Goal: Task Accomplishment & Management: Complete application form

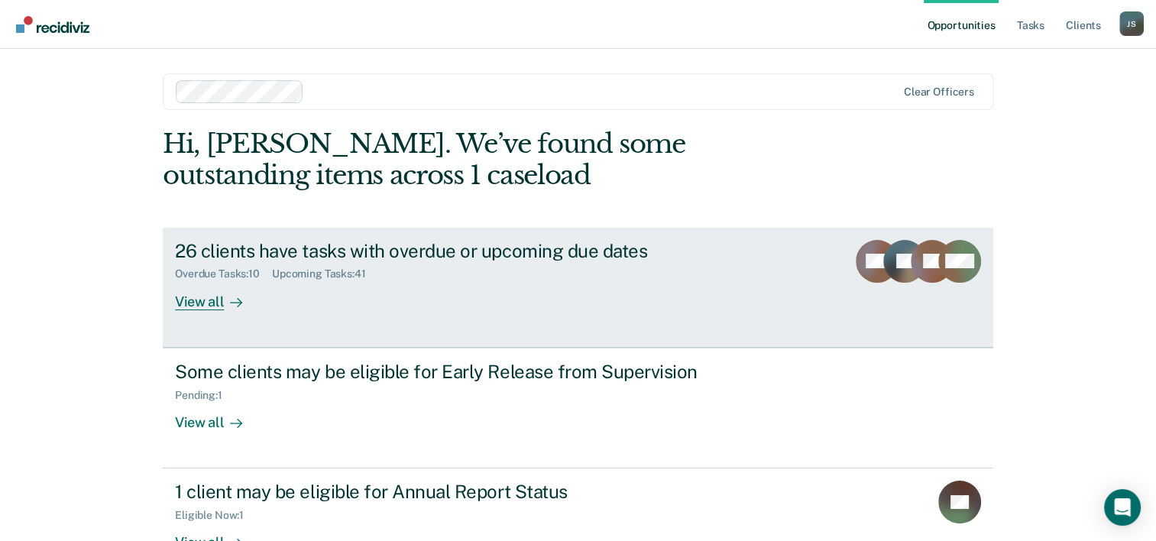
click at [212, 299] on div "View all" at bounding box center [218, 295] width 86 height 30
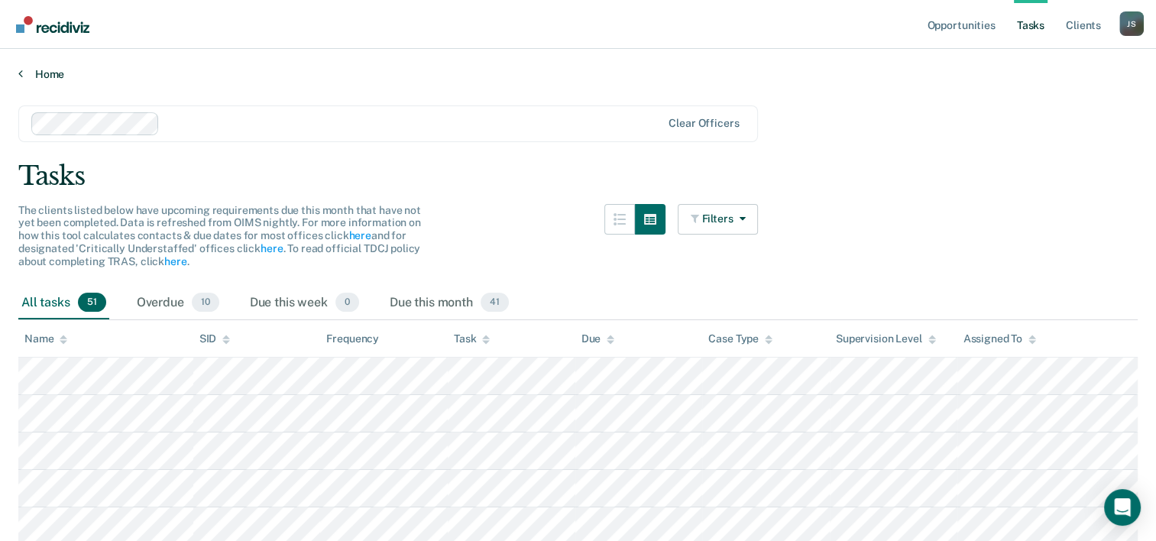
click at [24, 69] on link "Home" at bounding box center [577, 74] width 1119 height 14
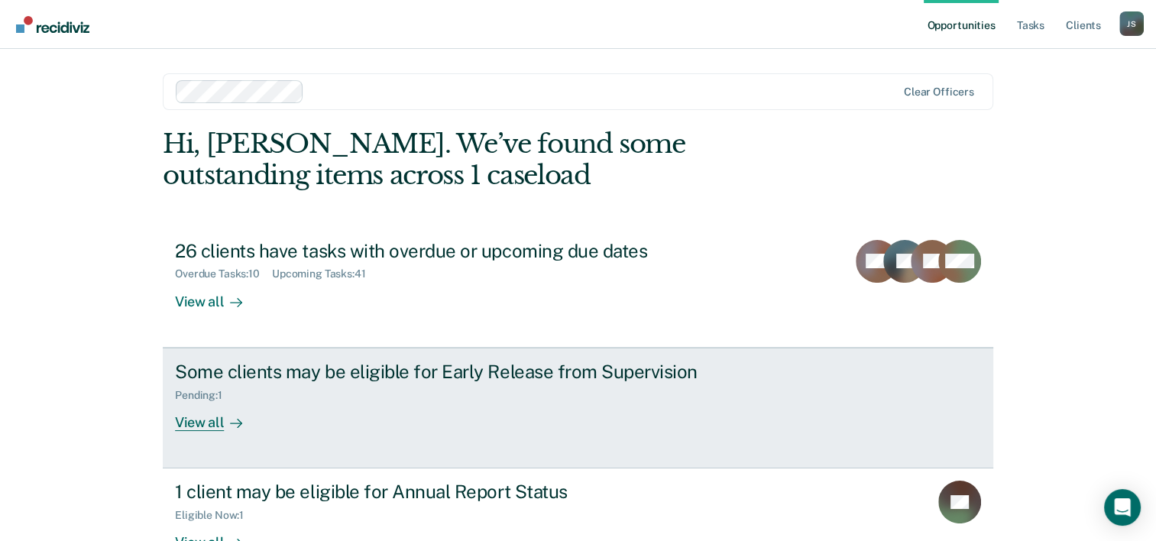
click at [212, 419] on div "View all" at bounding box center [218, 416] width 86 height 30
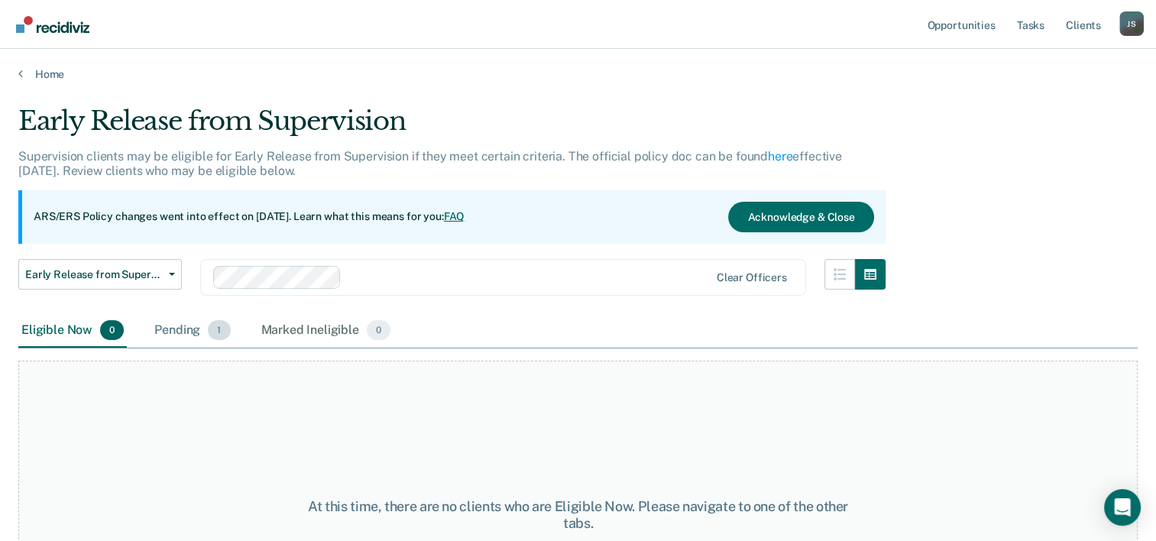
click at [196, 339] on div "Pending 1" at bounding box center [192, 331] width 82 height 34
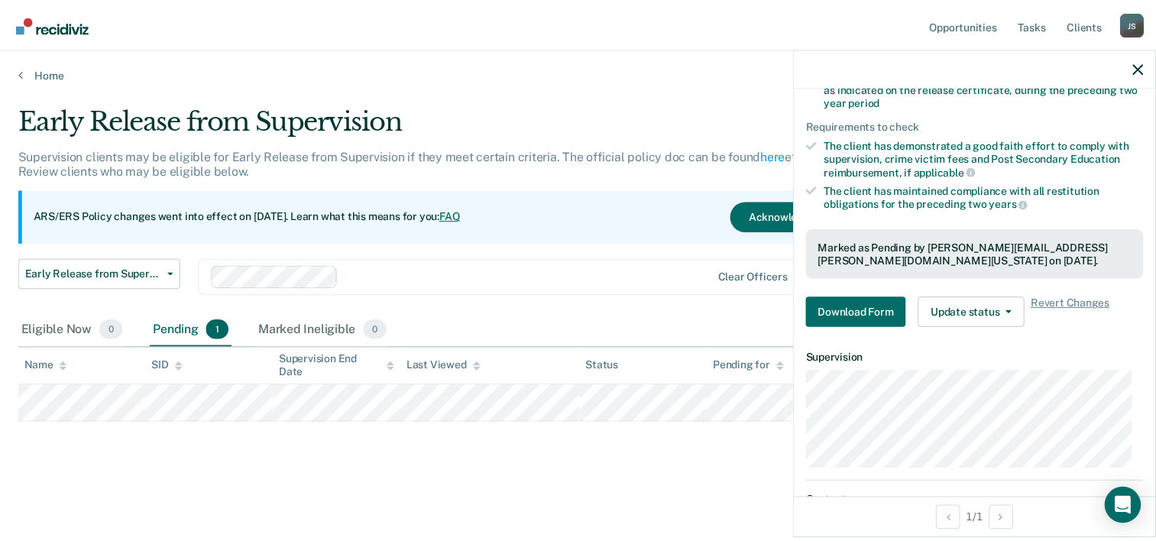
scroll to position [320, 0]
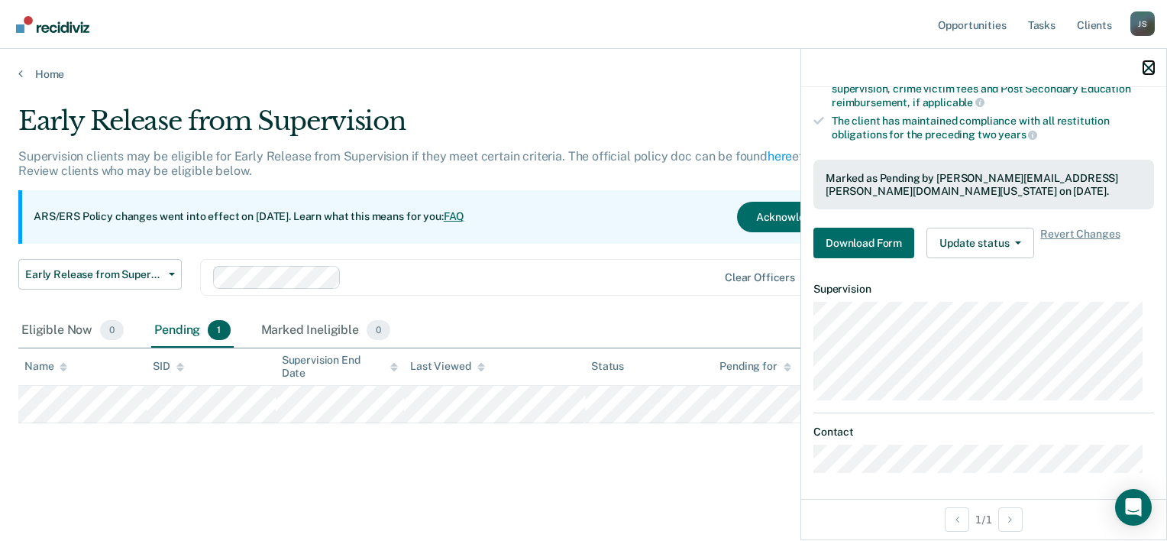
click at [1146, 64] on icon "button" at bounding box center [1149, 68] width 11 height 11
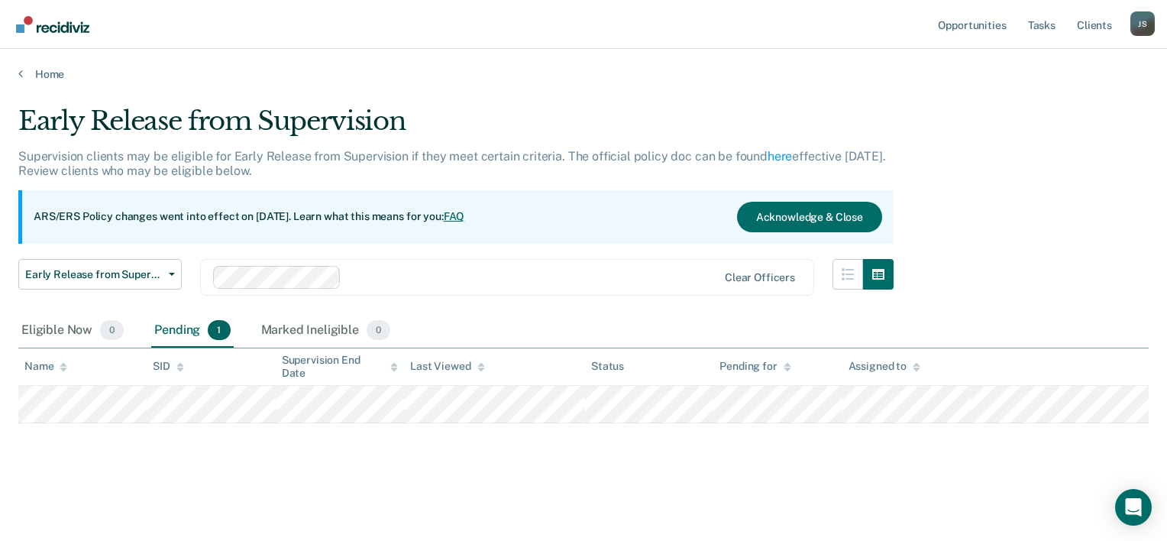
drag, startPoint x: 987, startPoint y: 189, endPoint x: 984, endPoint y: 138, distance: 52.0
click at [984, 138] on div "Early Release from Supervision Supervision clients may be eligible for Early Re…" at bounding box center [583, 265] width 1131 height 321
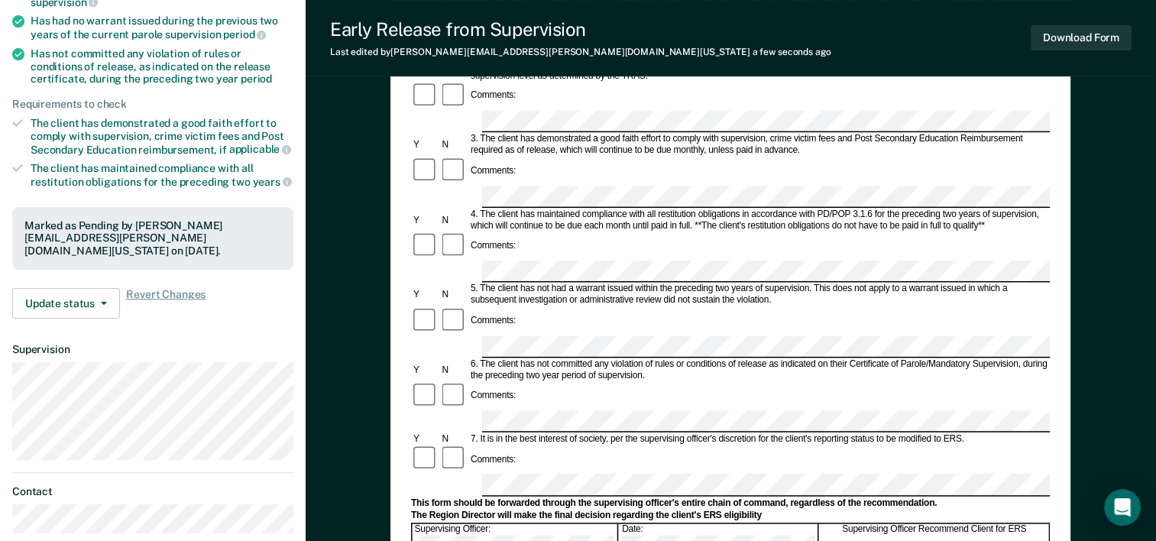
scroll to position [591, 0]
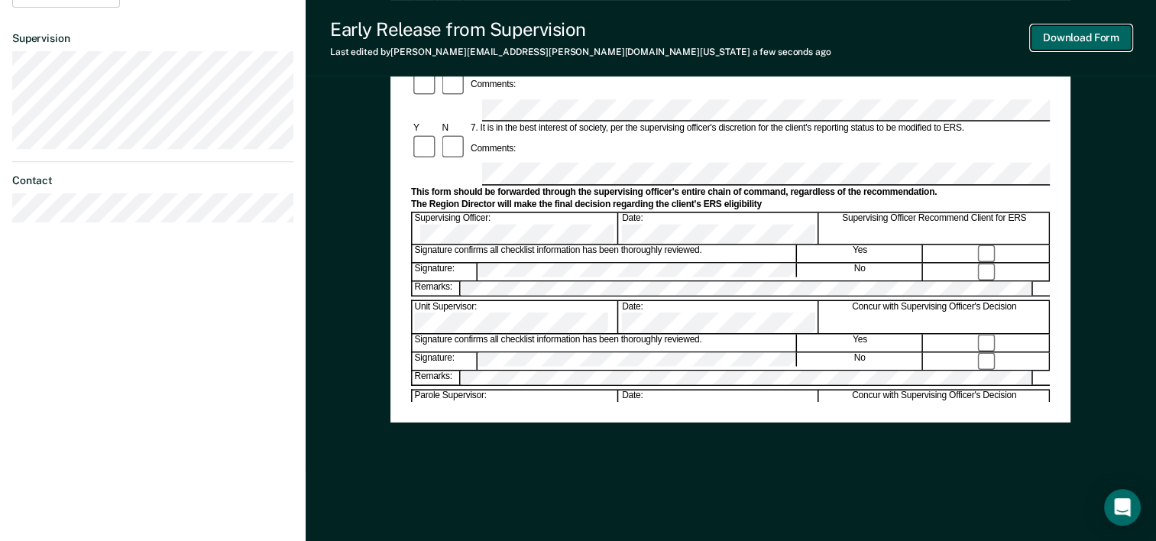
click at [1057, 37] on button "Download Form" at bounding box center [1081, 37] width 101 height 25
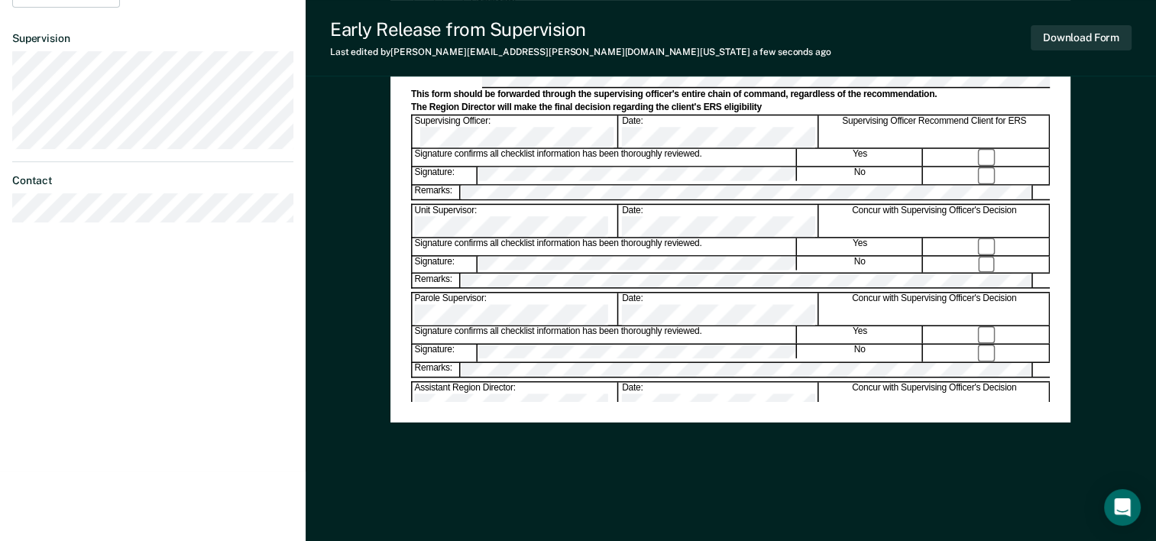
scroll to position [437, 0]
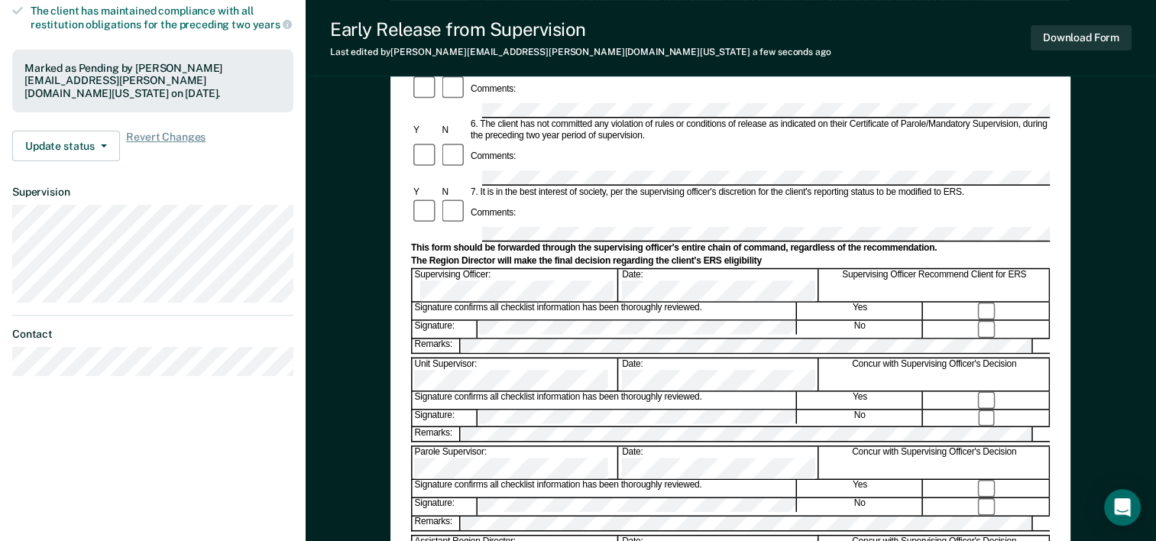
click at [1088, 42] on button "Download Form" at bounding box center [1081, 37] width 101 height 25
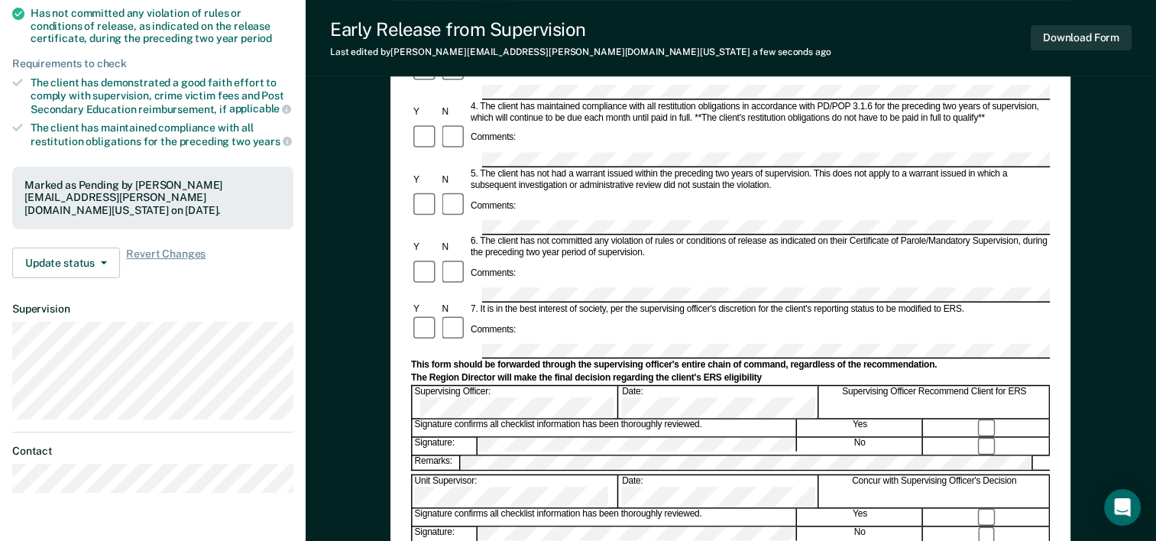
scroll to position [327, 0]
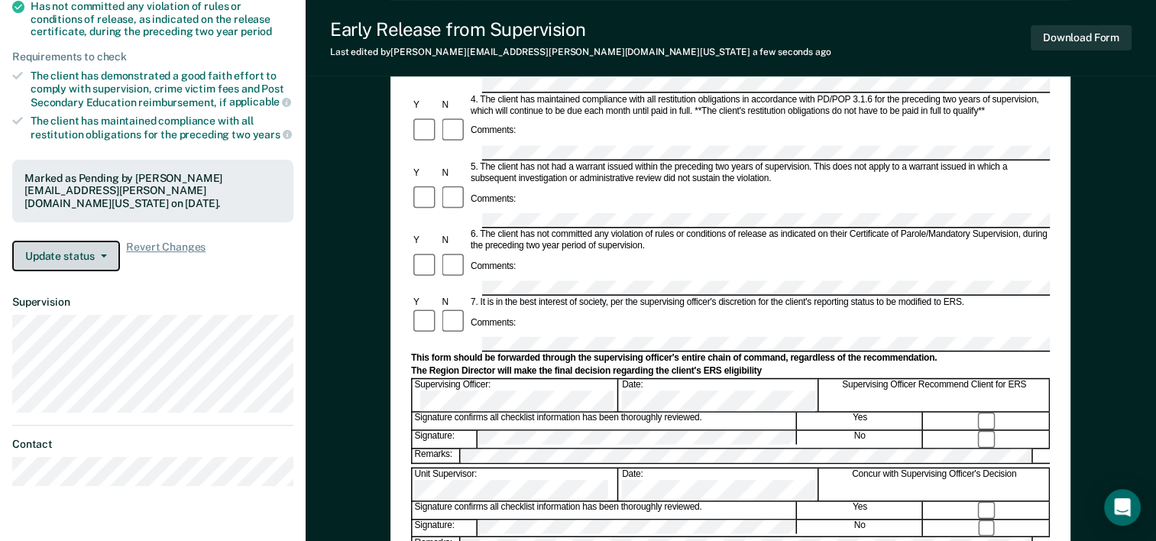
click at [104, 254] on button "Update status" at bounding box center [66, 256] width 108 height 31
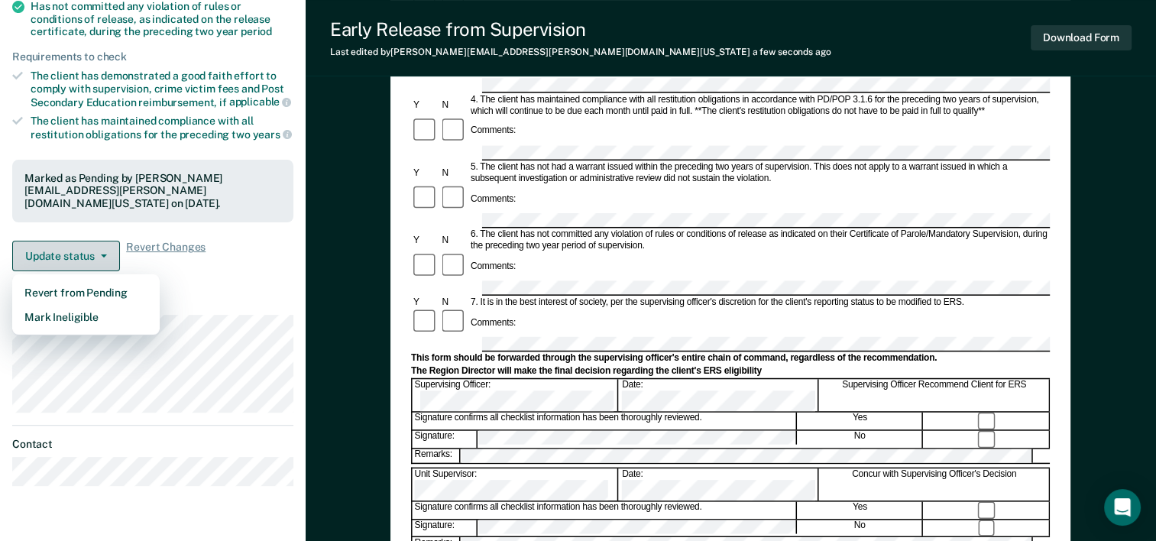
click at [104, 254] on button "Update status" at bounding box center [66, 256] width 108 height 31
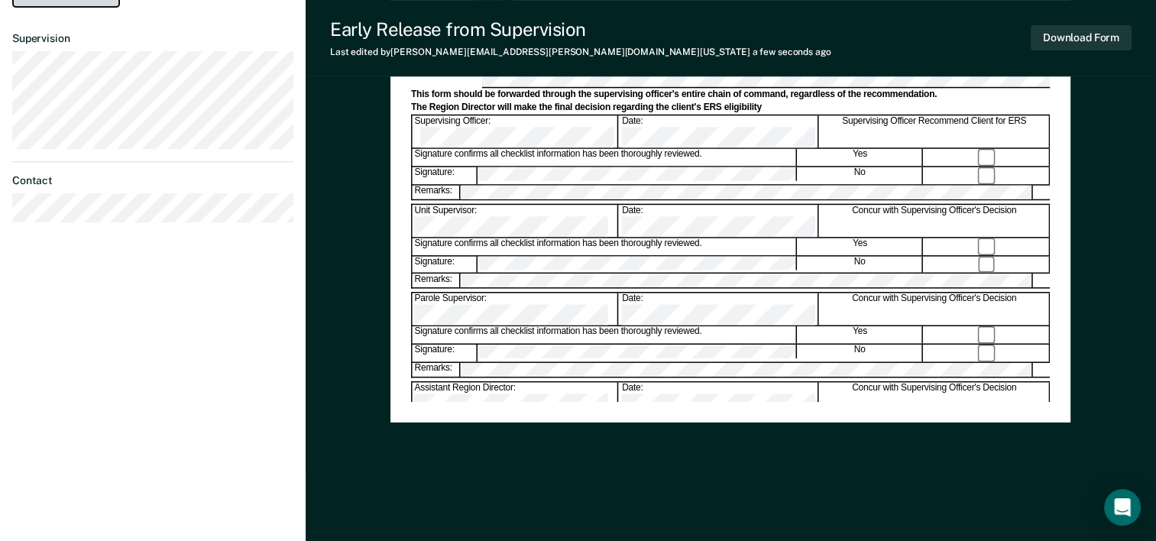
scroll to position [0, 0]
